Goal: Transaction & Acquisition: Purchase product/service

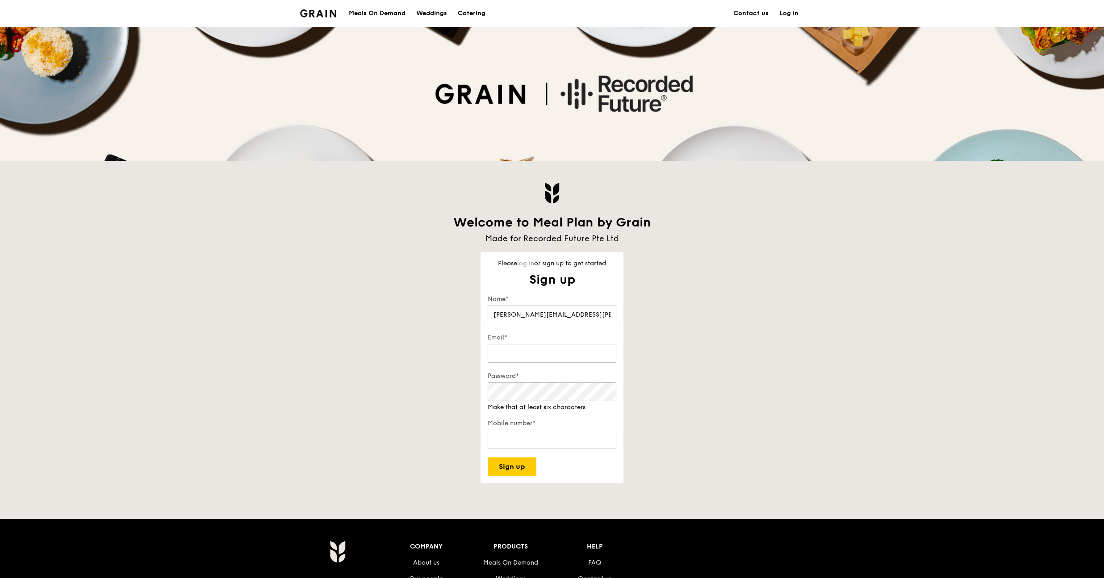
click at [531, 264] on link "log in" at bounding box center [525, 263] width 17 height 8
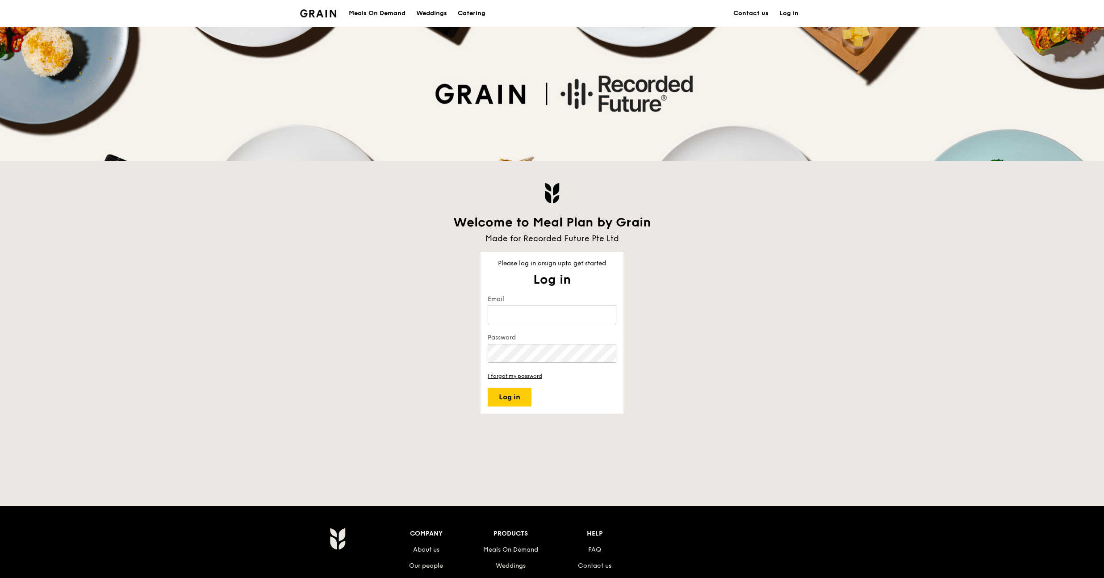
click at [606, 317] on keeper-lock "Open Keeper Popup" at bounding box center [605, 315] width 11 height 11
type input "[PERSON_NAME][EMAIL_ADDRESS][PERSON_NAME][DOMAIN_NAME]"
click at [507, 397] on button "Log in" at bounding box center [510, 397] width 44 height 19
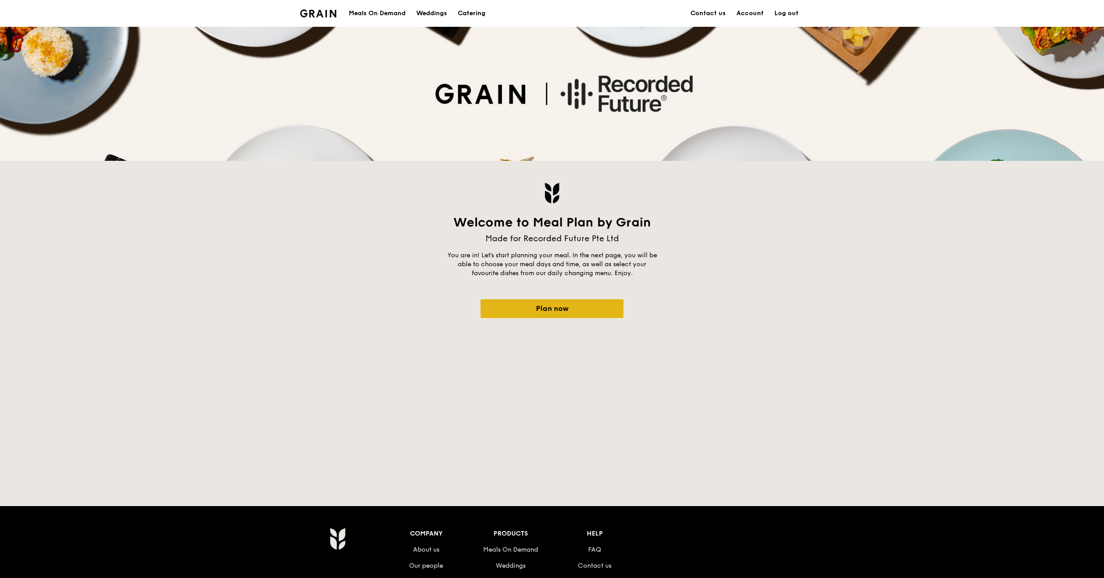
click at [522, 305] on link "Plan now" at bounding box center [552, 308] width 143 height 19
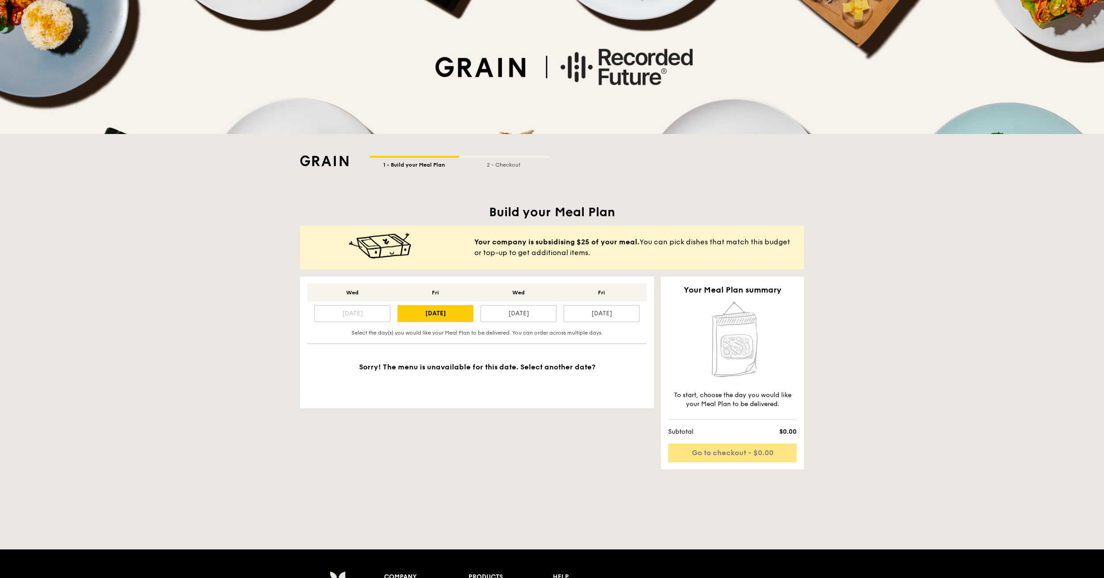
scroll to position [12, 0]
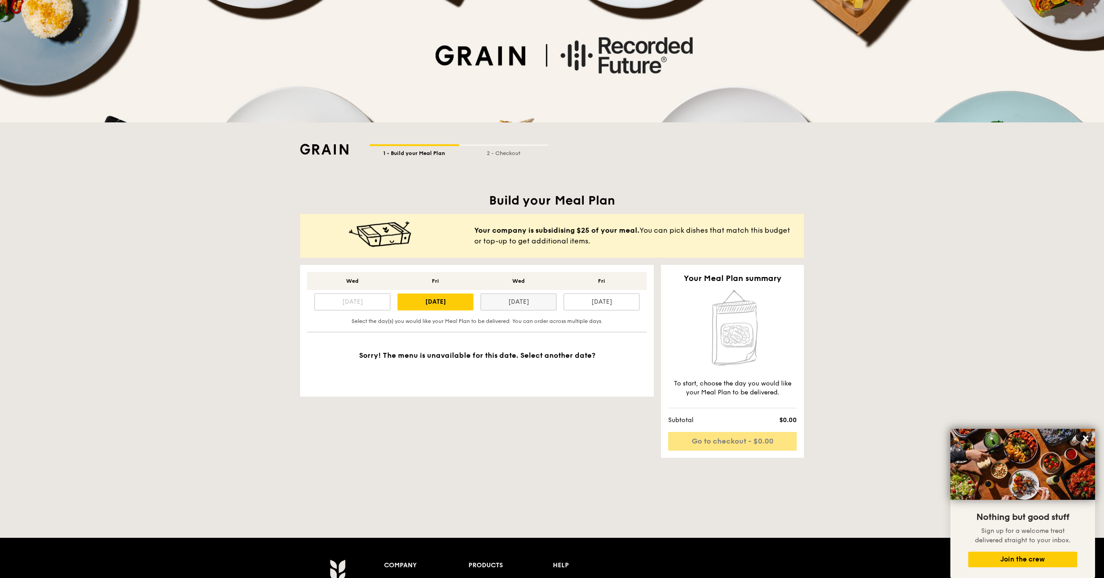
click at [525, 301] on div "[DATE]" at bounding box center [519, 301] width 76 height 17
click at [611, 307] on div "[DATE]" at bounding box center [602, 301] width 76 height 17
click at [457, 301] on div "[DATE]" at bounding box center [435, 301] width 76 height 17
click at [522, 437] on div "Wed Fri Wed [DATE] Aug [DATE] [DATE] 5 Select the day(s) you would like your Me…" at bounding box center [477, 361] width 354 height 193
